Goal: Information Seeking & Learning: Find specific page/section

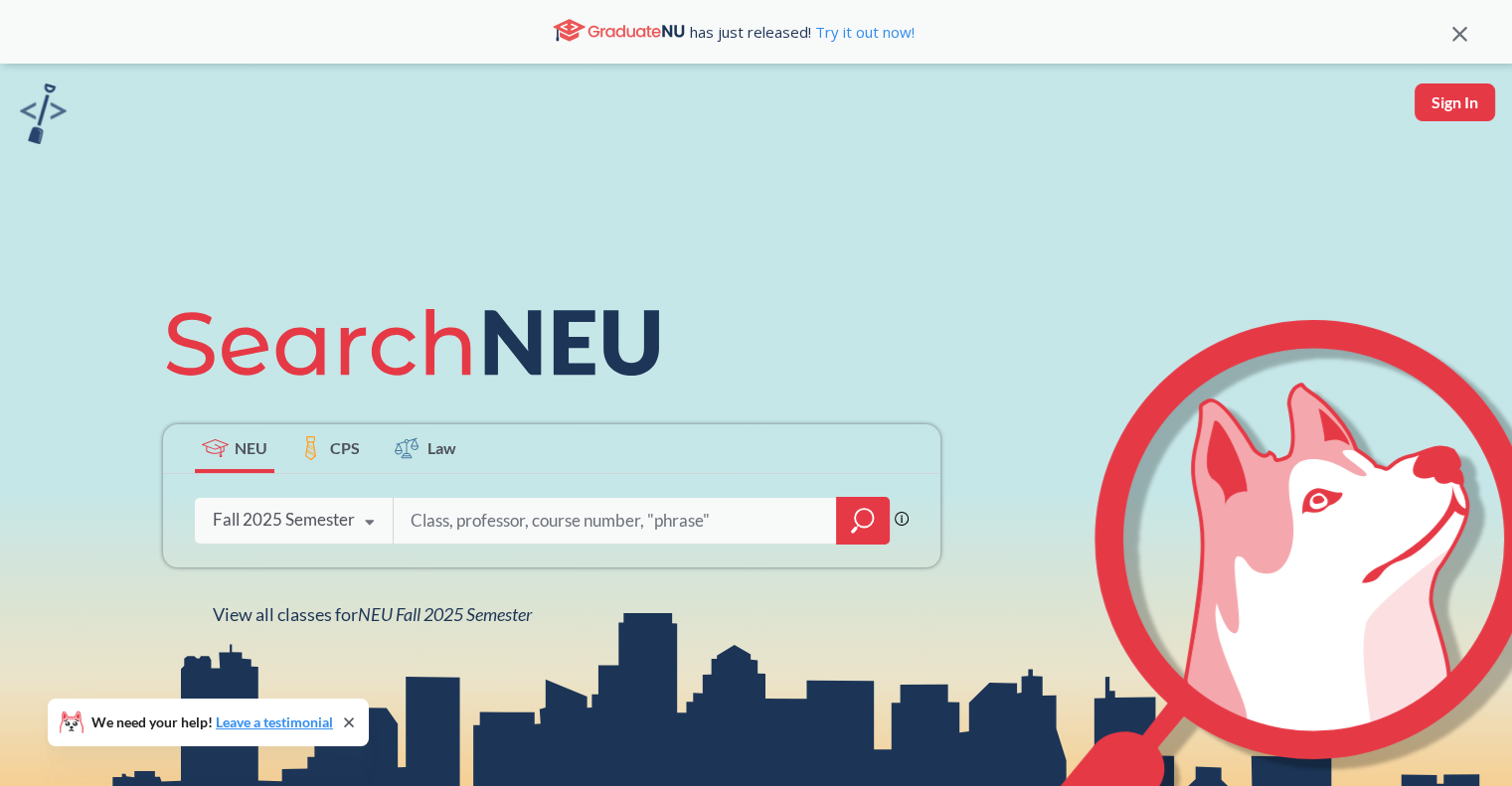
type input "e"
type input "advanced writing"
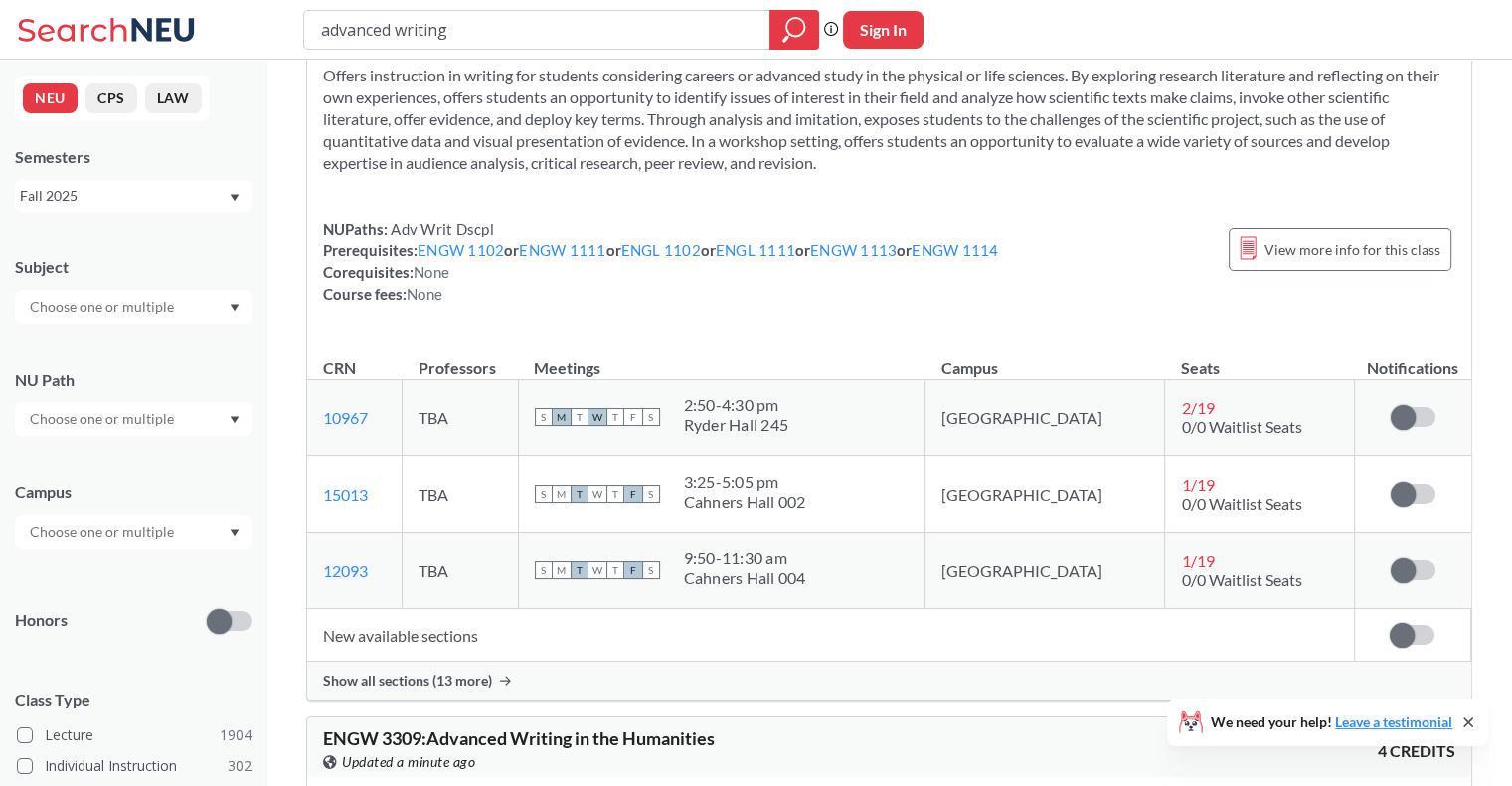
scroll to position [1346, 0]
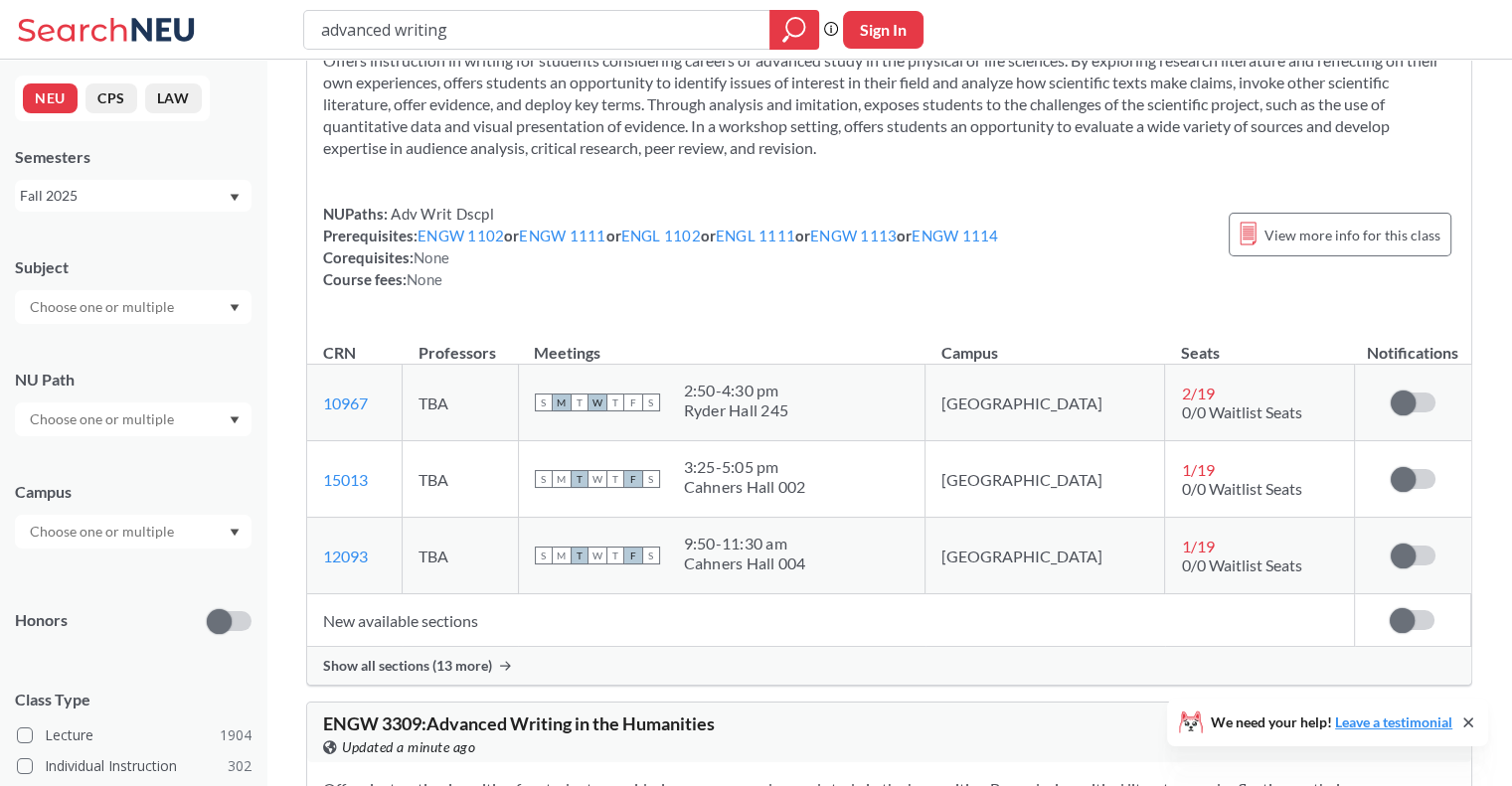
click at [410, 672] on div "Show all sections (13 more)" at bounding box center [889, 665] width 1164 height 38
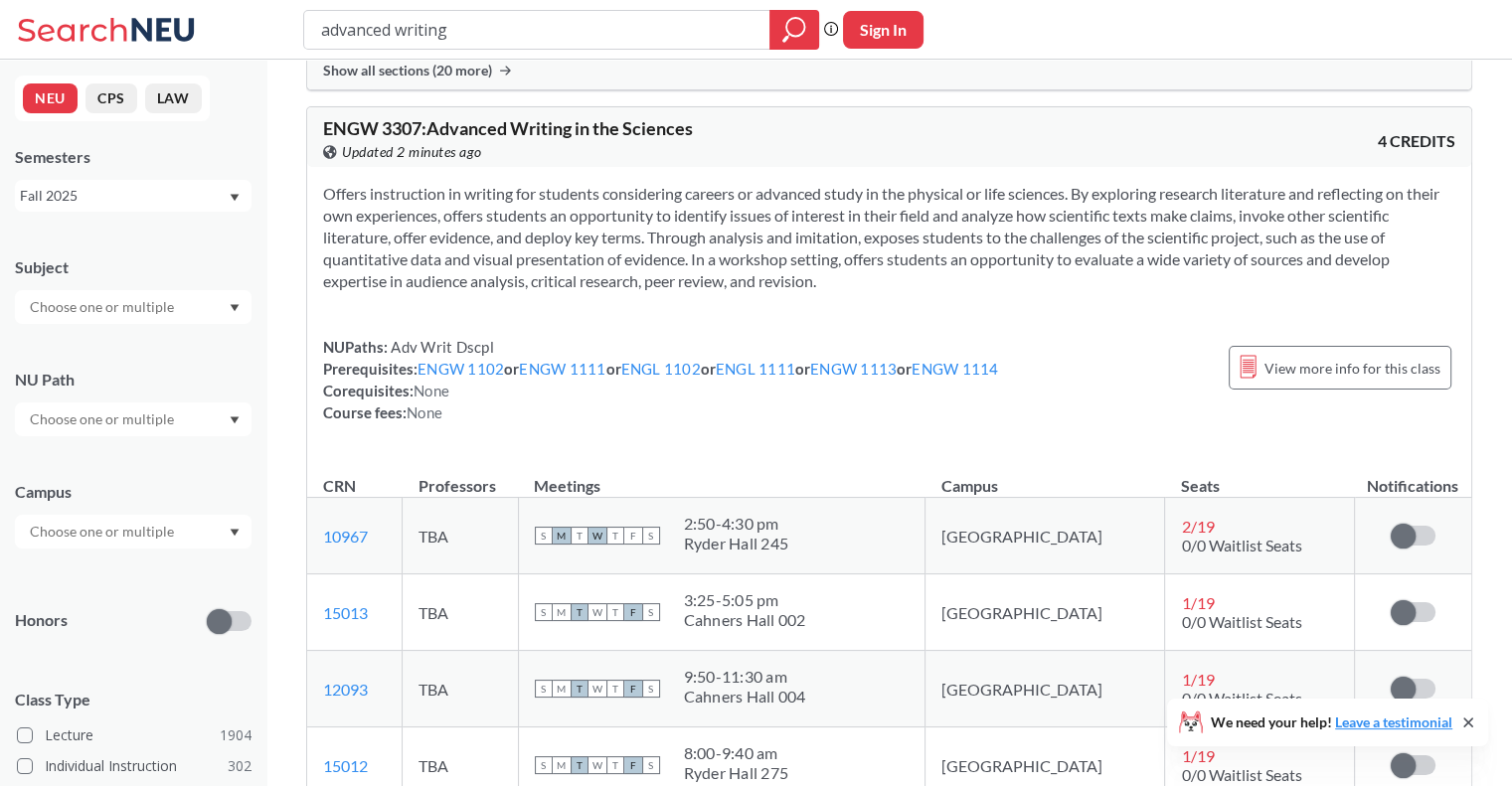
scroll to position [1212, 0]
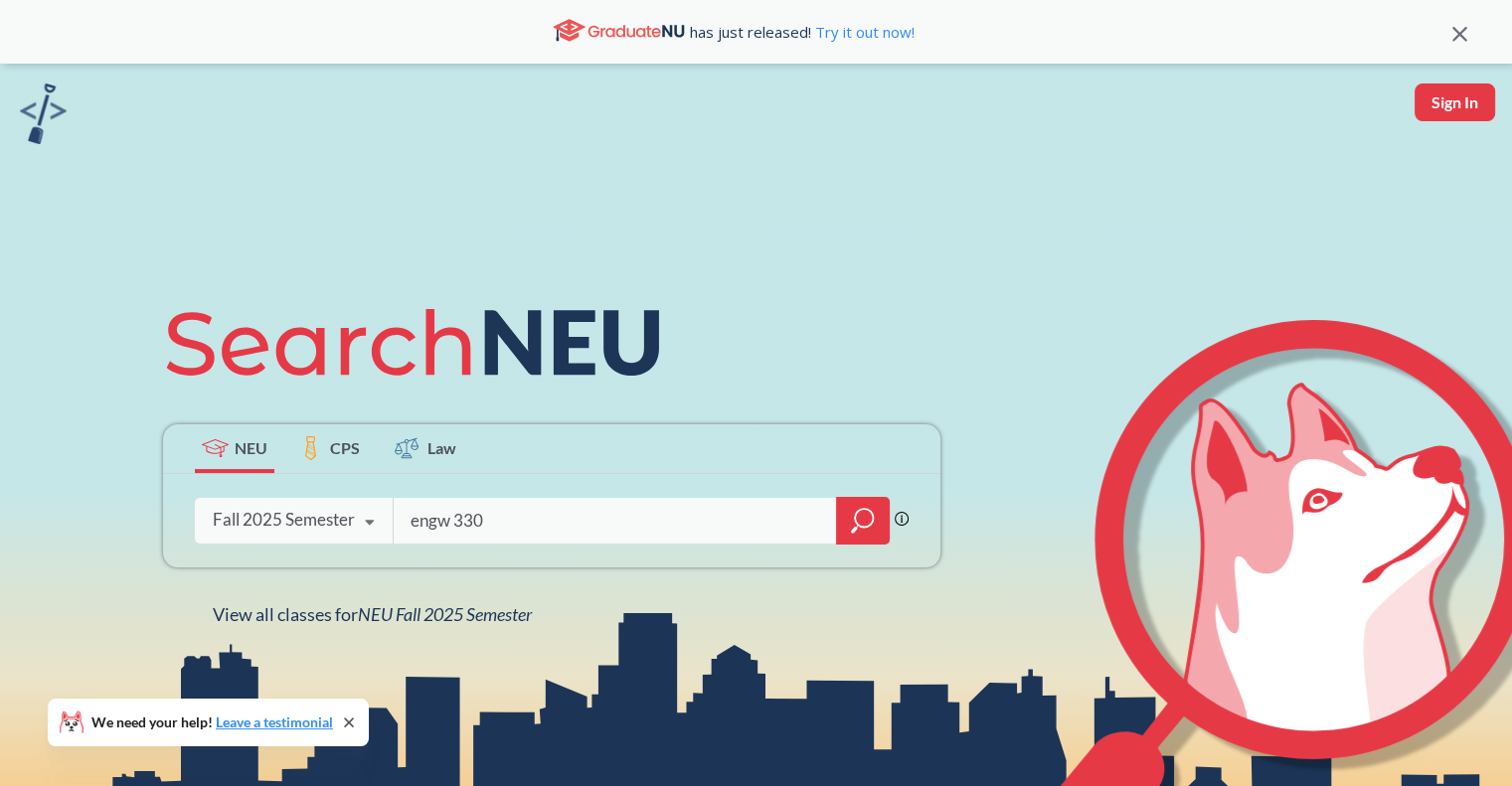
type input "engw 3307"
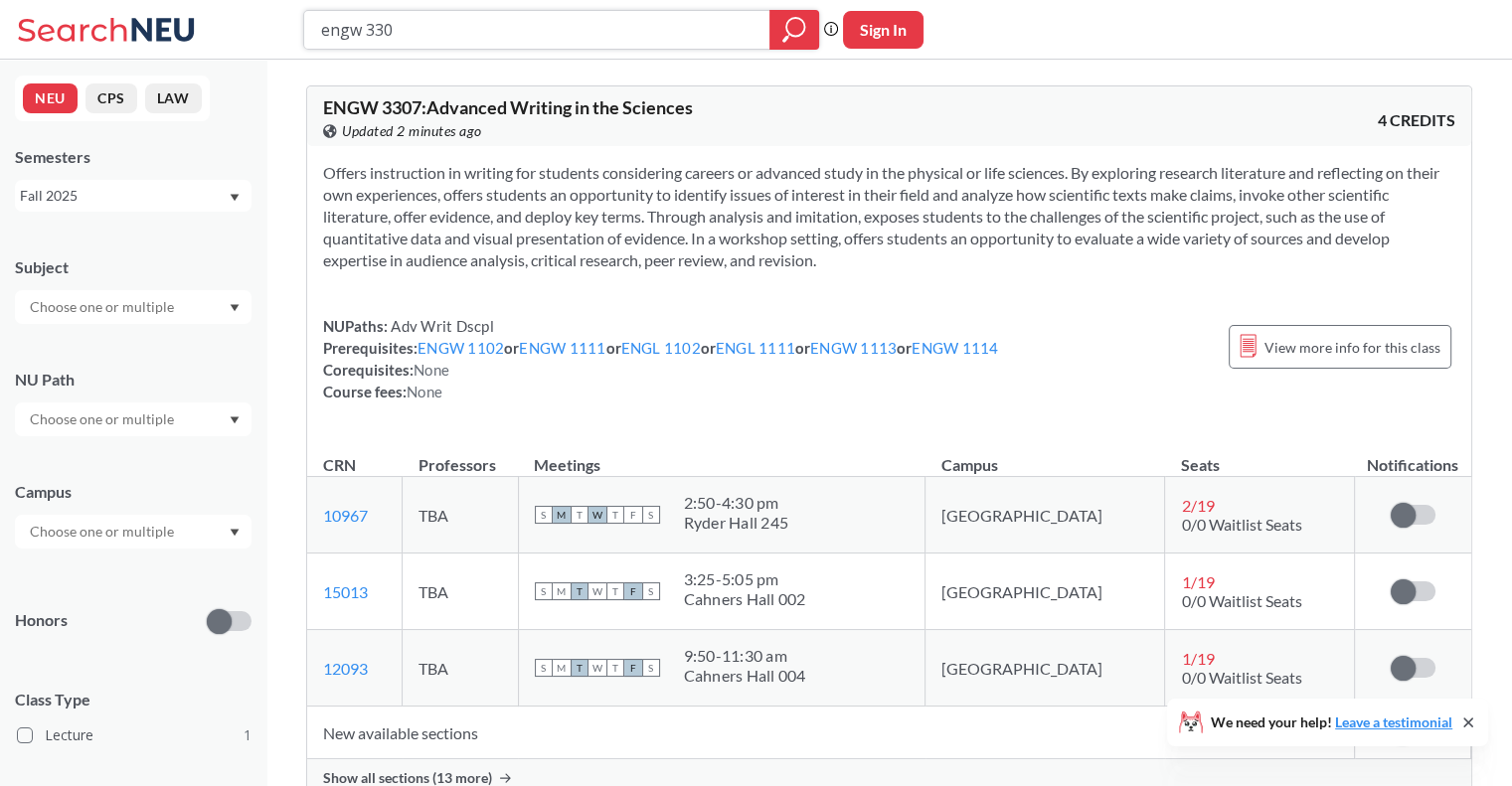
type input "engw 3303"
